Goal: Task Accomplishment & Management: Use online tool/utility

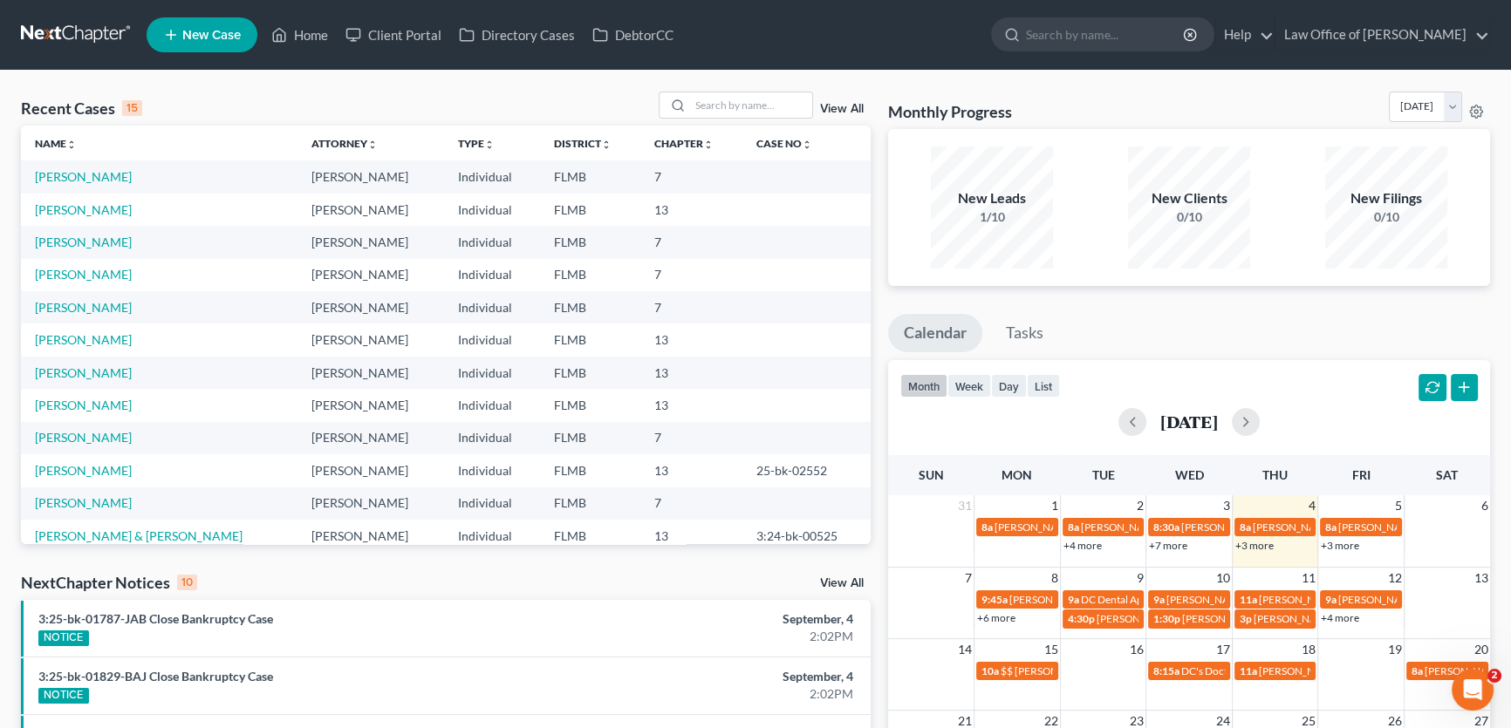
click at [1343, 547] on link "+3 more" at bounding box center [1340, 545] width 38 height 13
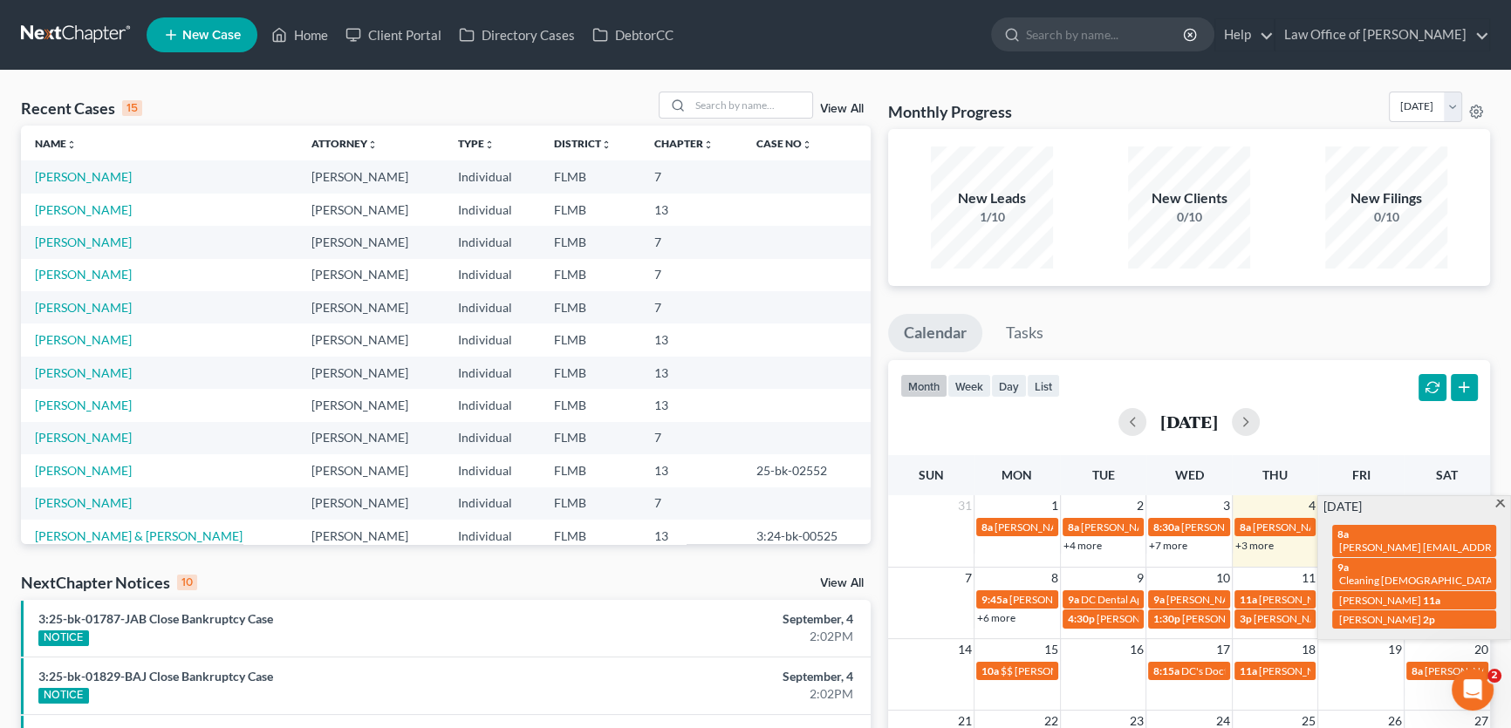
click at [1316, 301] on div "Monthly Progress Bankruptcy Bankruptcy [DATE] [DATE] [DATE] [DATE] [DATE] [DATE…" at bounding box center [1188, 665] width 619 height 1146
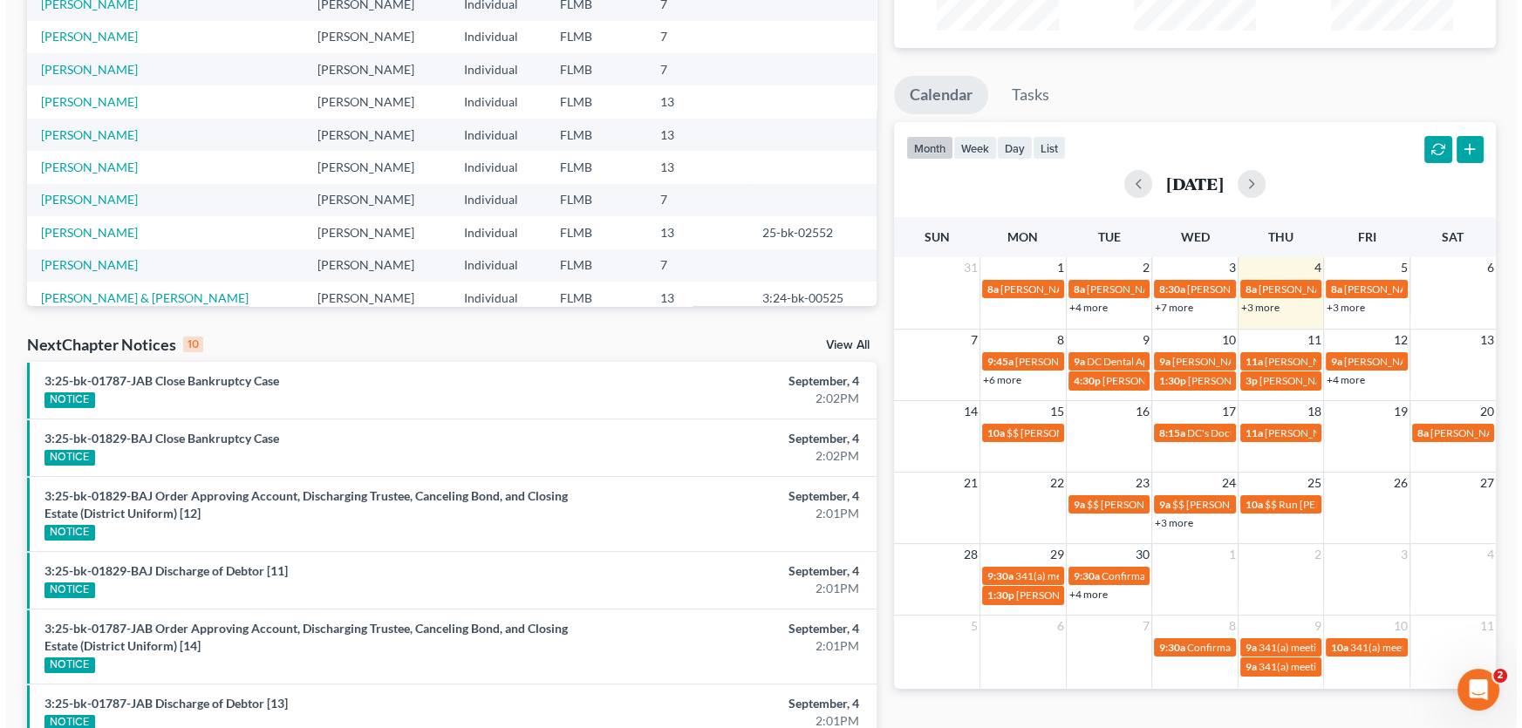
scroll to position [237, 0]
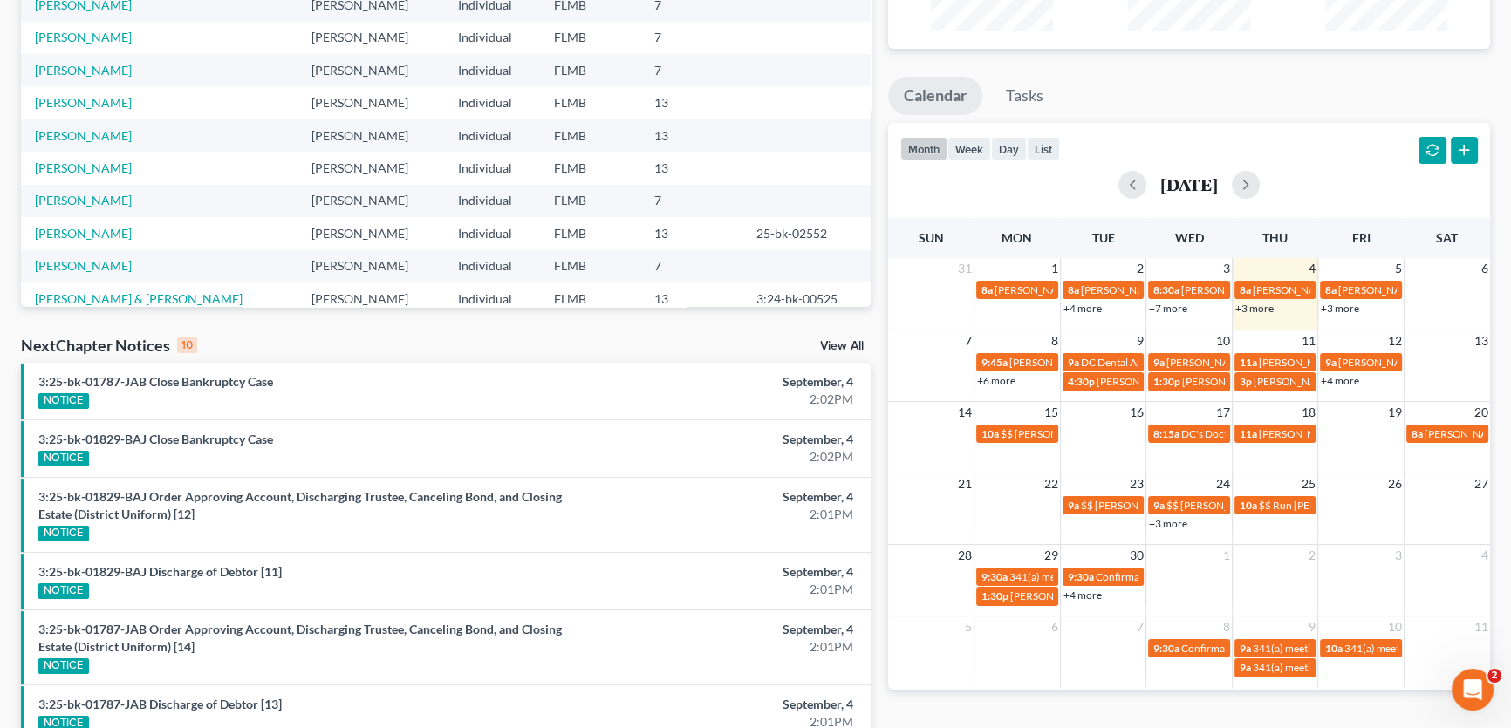
click at [1344, 306] on link "+3 more" at bounding box center [1340, 308] width 38 height 13
click at [1317, 73] on div "Monthly Progress Bankruptcy Bankruptcy [DATE] [DATE] [DATE] [DATE] [DATE] [DATE…" at bounding box center [1188, 427] width 619 height 1146
click at [1342, 309] on link "+3 more" at bounding box center [1340, 308] width 38 height 13
click at [1321, 141] on div "month week day list [DATE]" at bounding box center [1188, 165] width 619 height 84
click at [1366, 270] on td "5" at bounding box center [1361, 268] width 86 height 21
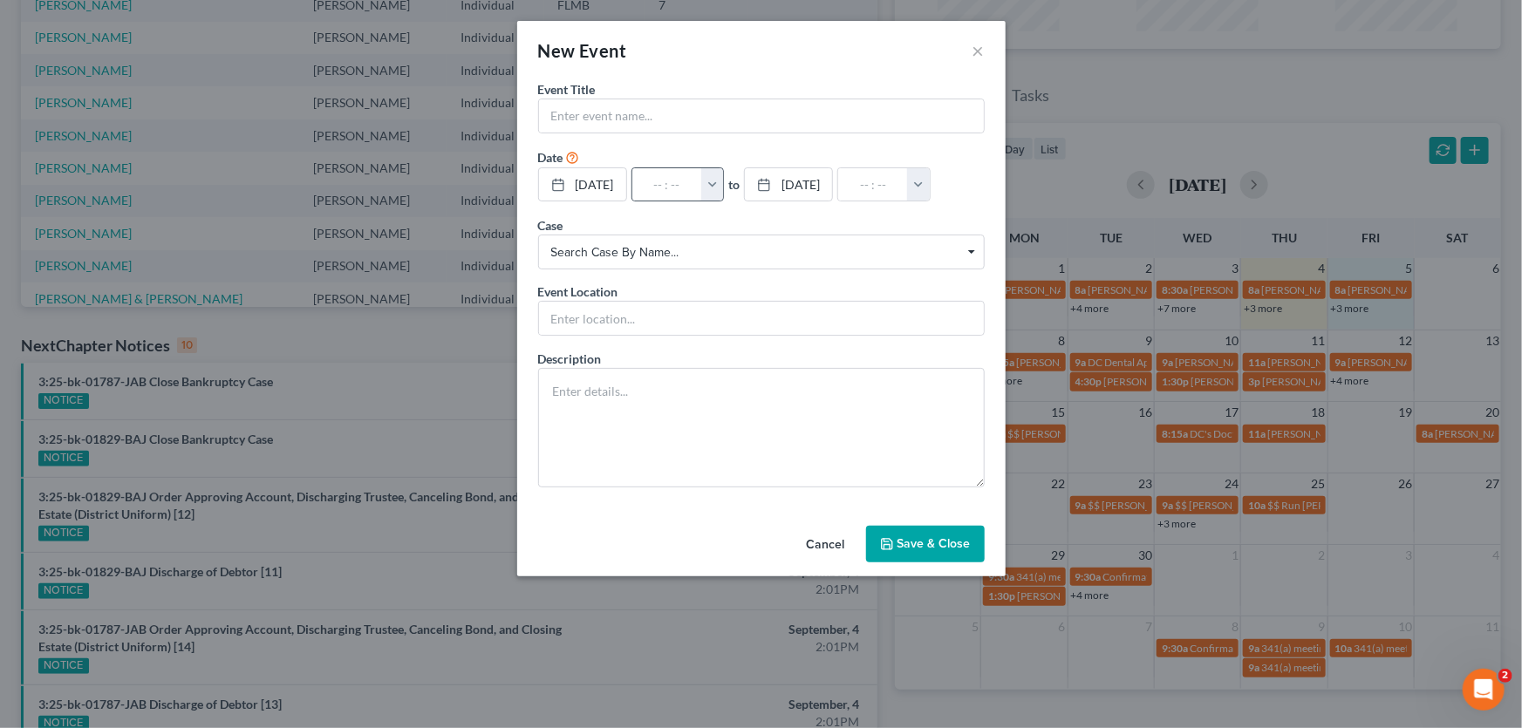
click at [724, 188] on button "button" at bounding box center [712, 184] width 23 height 33
click at [755, 288] on link "4:00pm" at bounding box center [750, 289] width 98 height 30
type input "4:00pm"
type input "05:00pm"
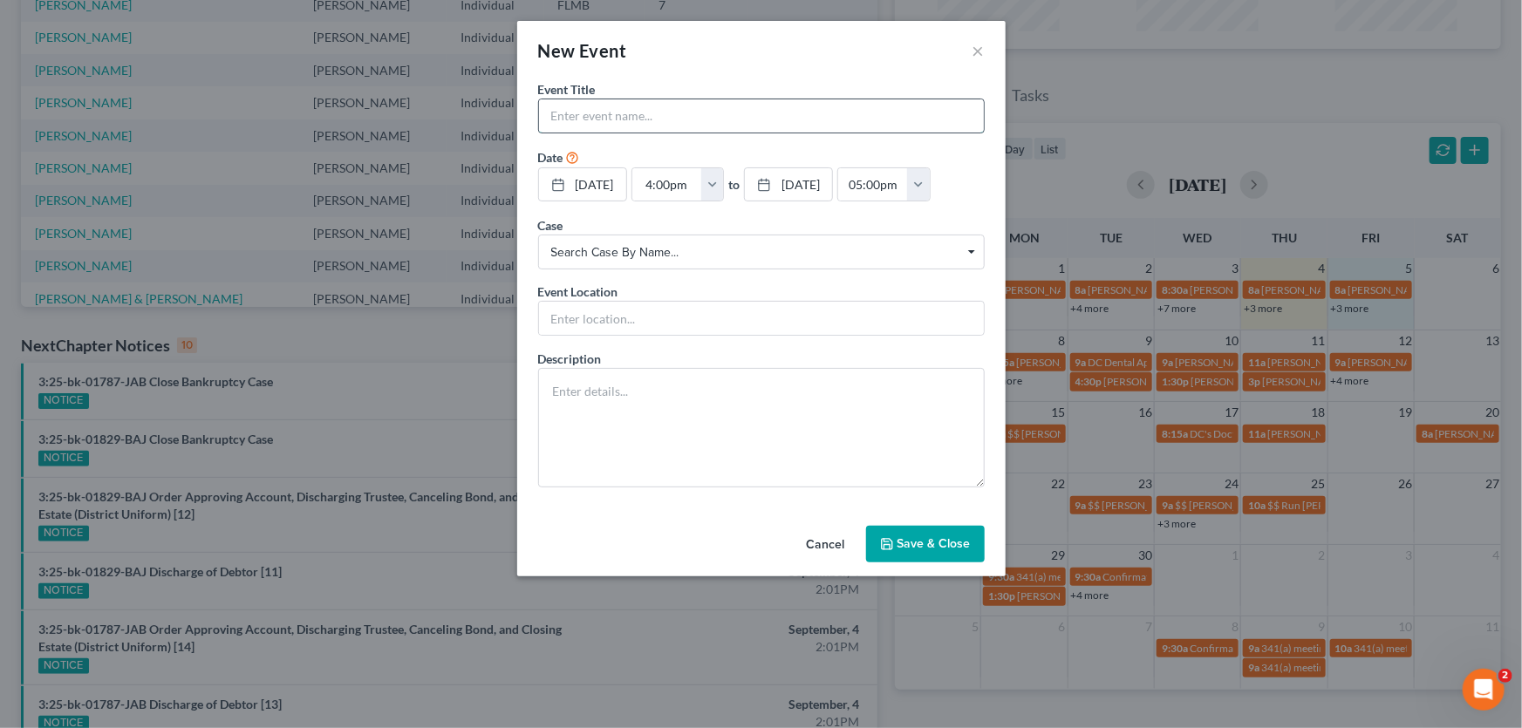
click at [711, 117] on input "text" at bounding box center [761, 115] width 445 height 33
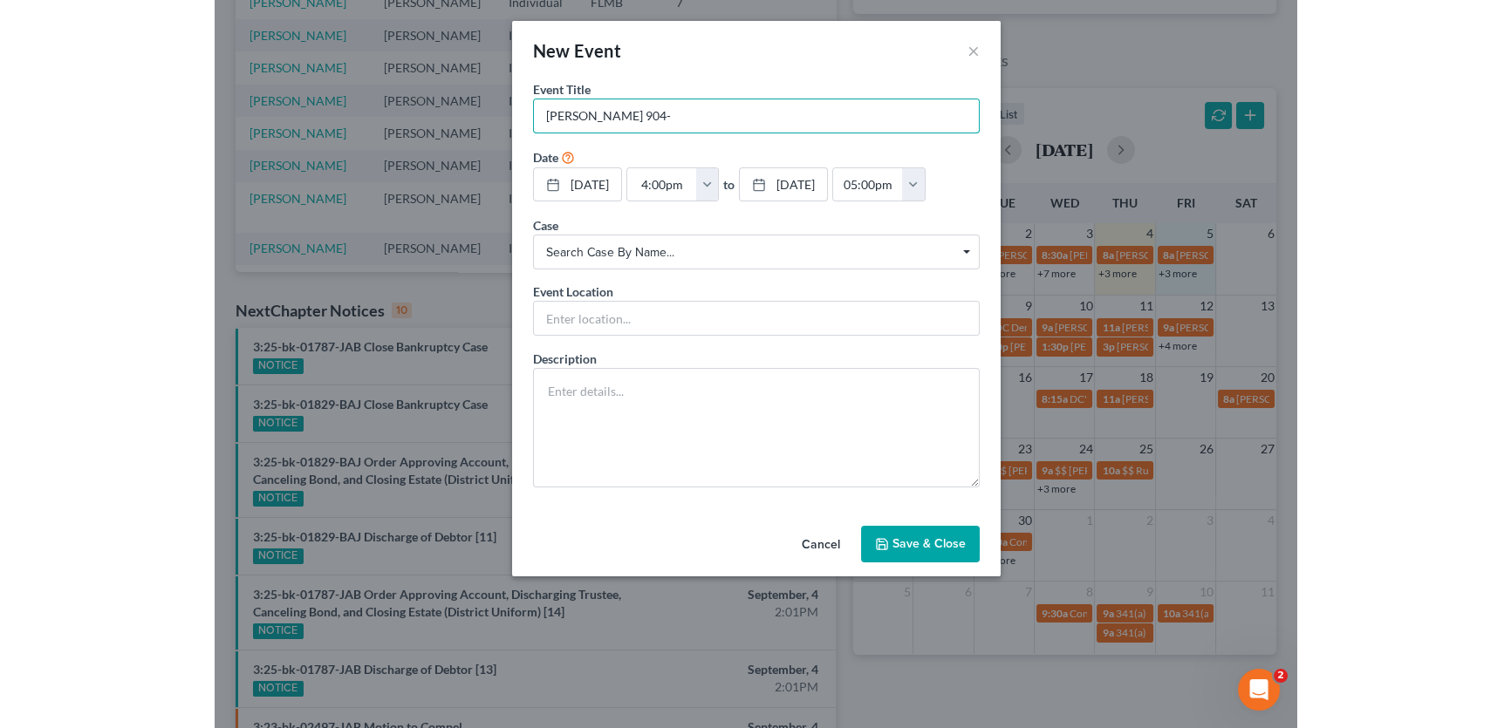
scroll to position [237, 0]
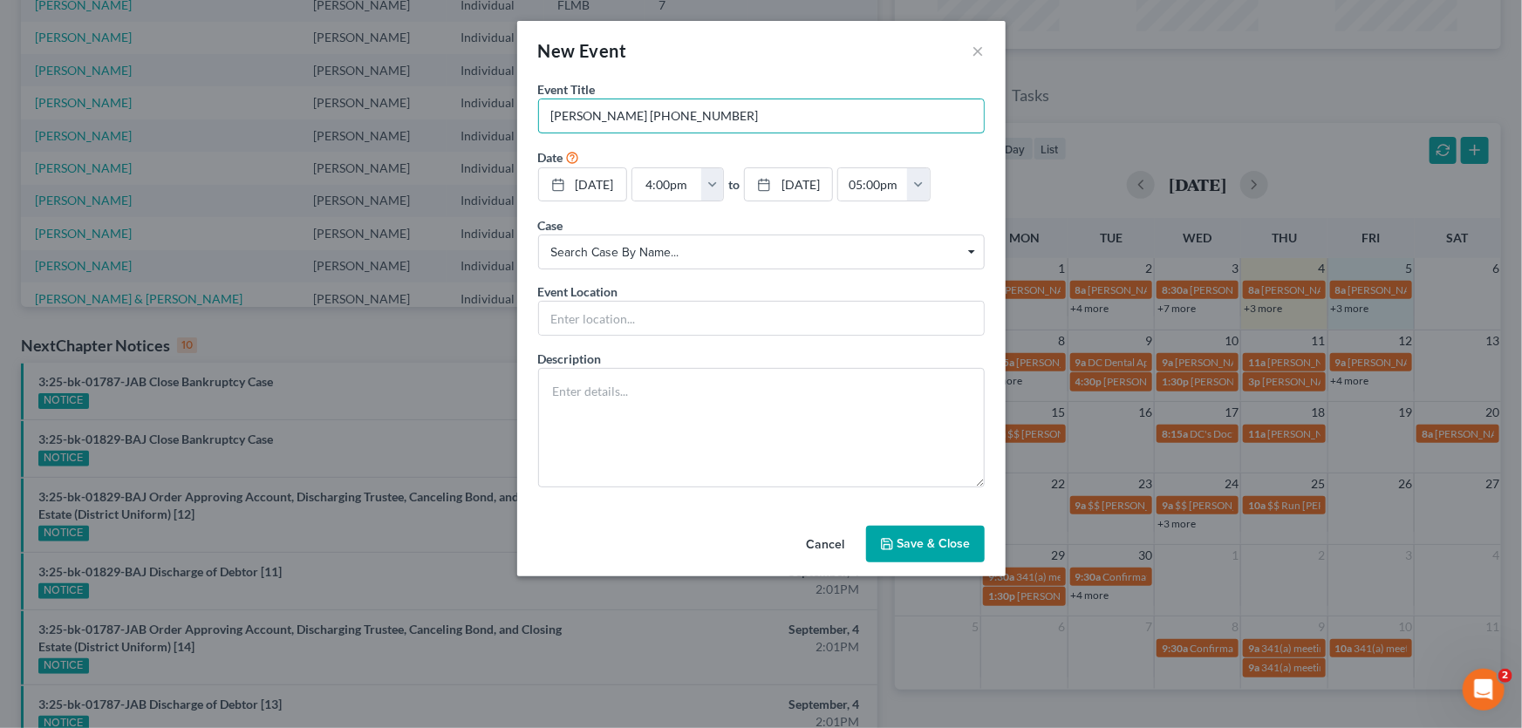
type input "[PERSON_NAME] [PHONE_NUMBER]"
click at [909, 536] on button "Save & Close" at bounding box center [925, 544] width 119 height 37
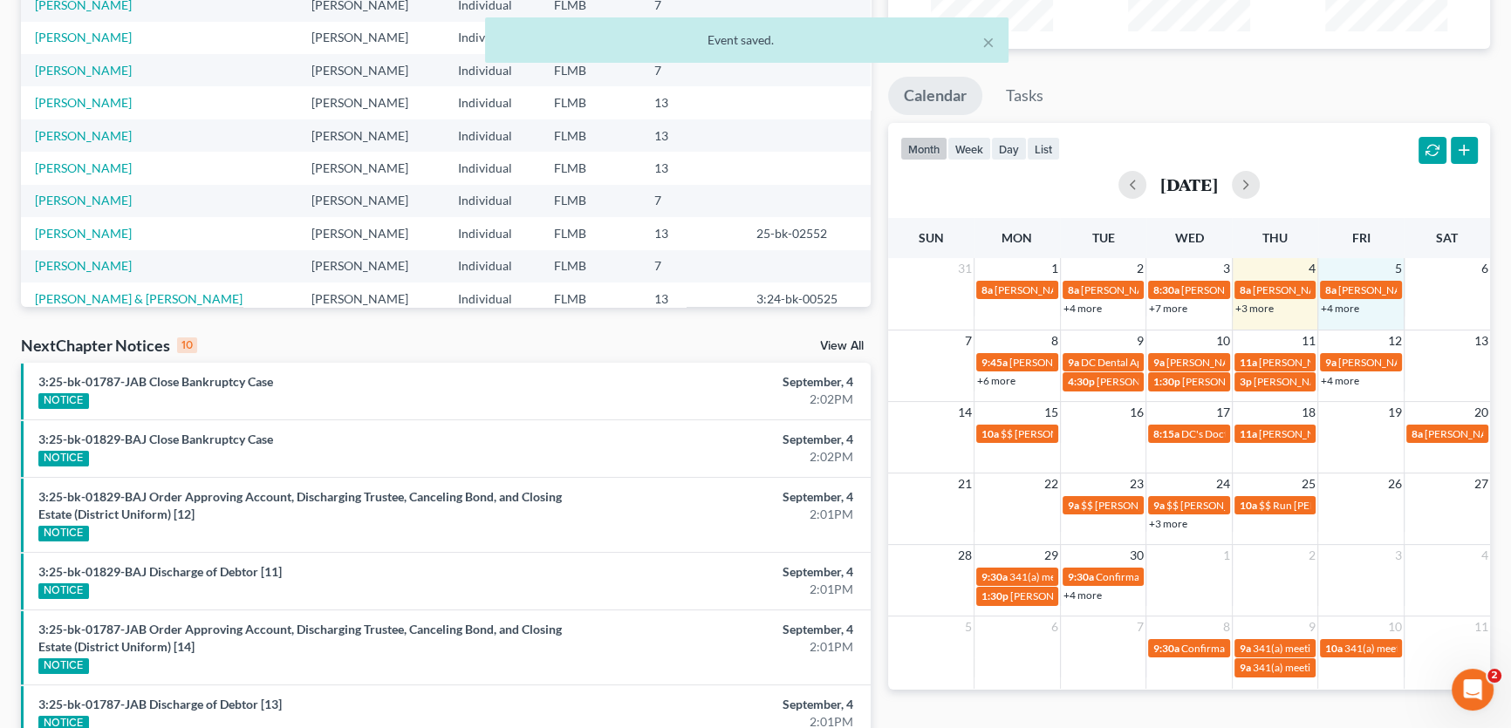
click at [1265, 120] on ul "Calendar Tasks" at bounding box center [1189, 100] width 602 height 46
